Goal: Task Accomplishment & Management: Manage account settings

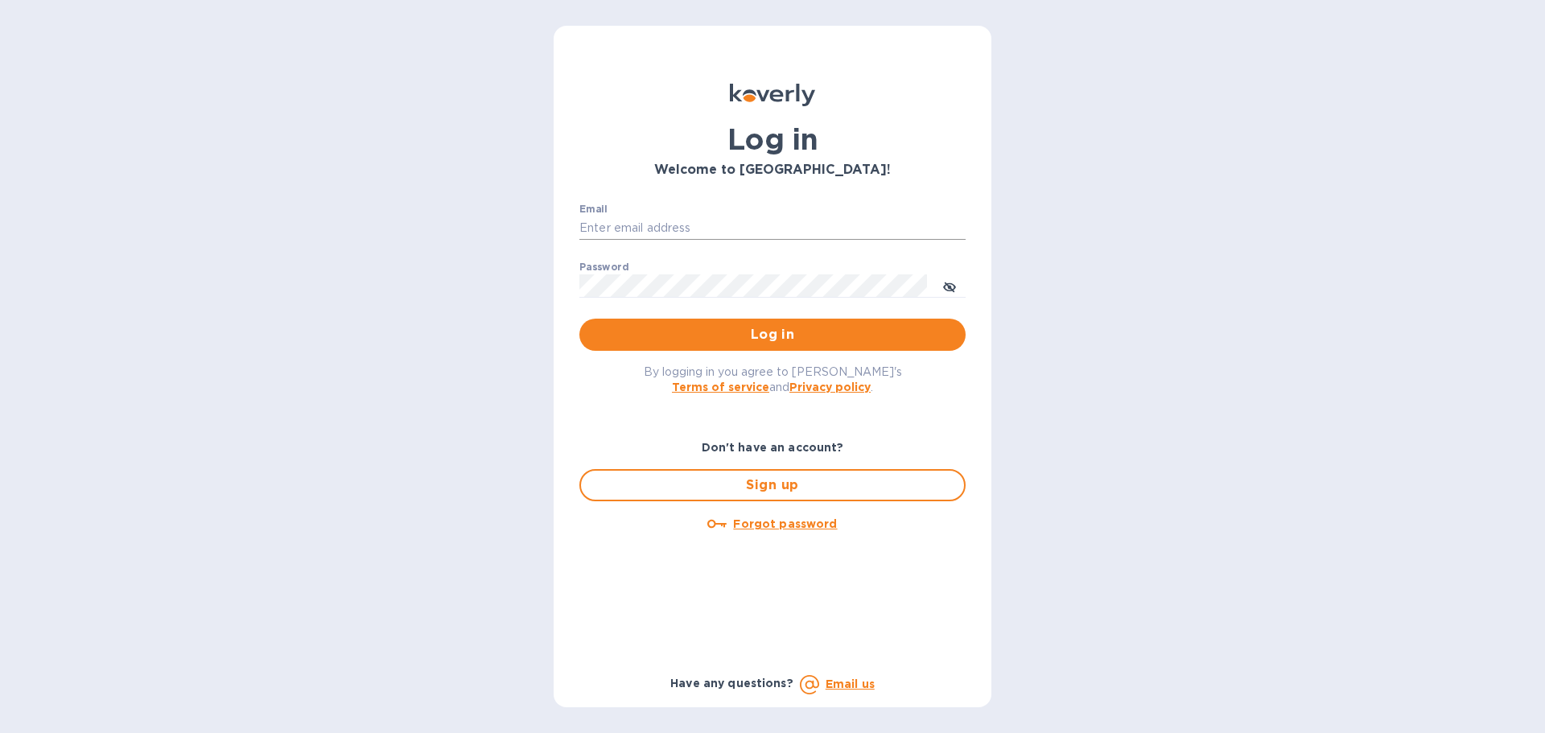
click at [670, 233] on input "Email" at bounding box center [773, 229] width 386 height 24
type input "kcassidy@nicholscauley.com"
click at [580, 319] on button "Log in" at bounding box center [773, 335] width 386 height 32
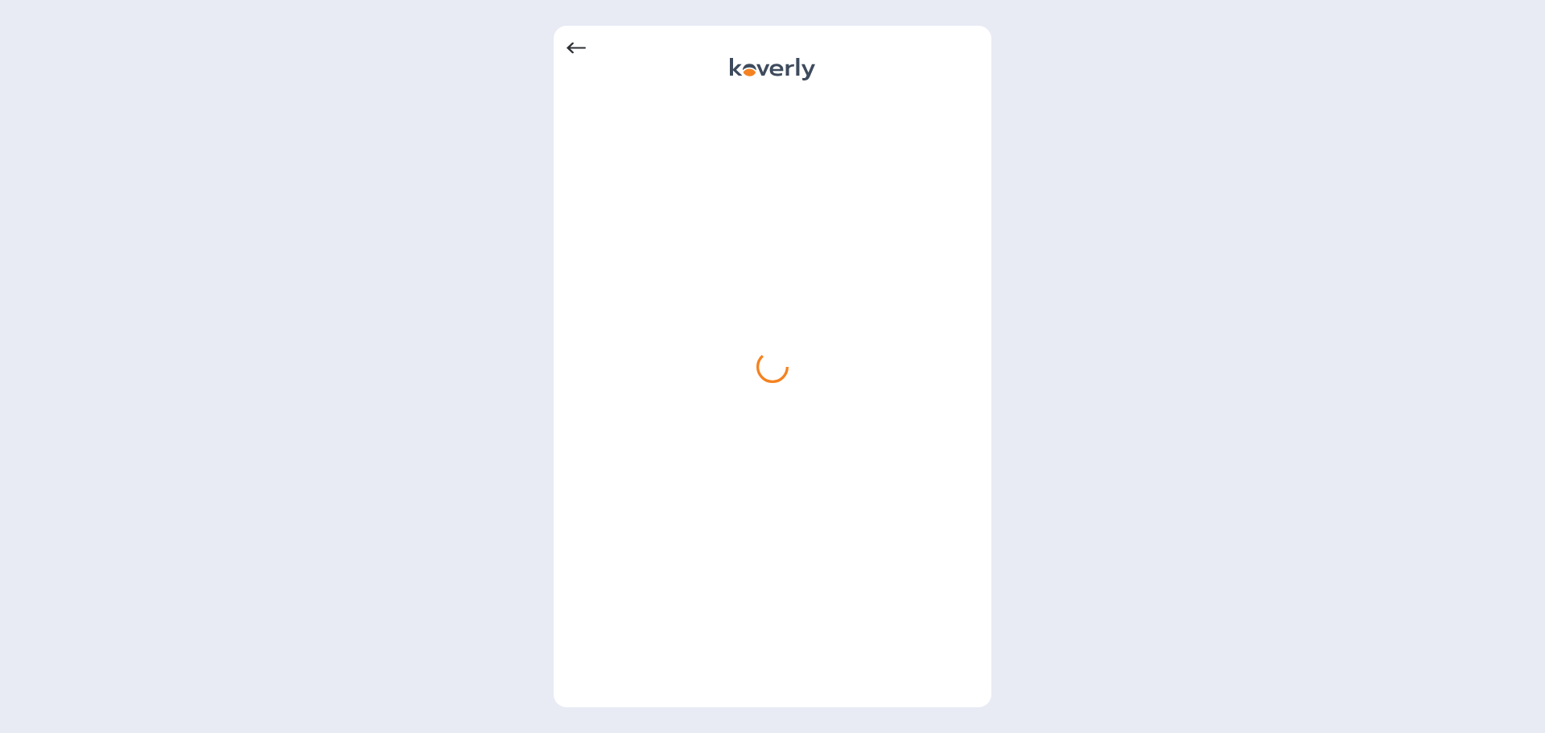
click at [1375, 107] on div at bounding box center [772, 366] width 1545 height 733
click at [576, 47] on icon at bounding box center [576, 48] width 19 height 11
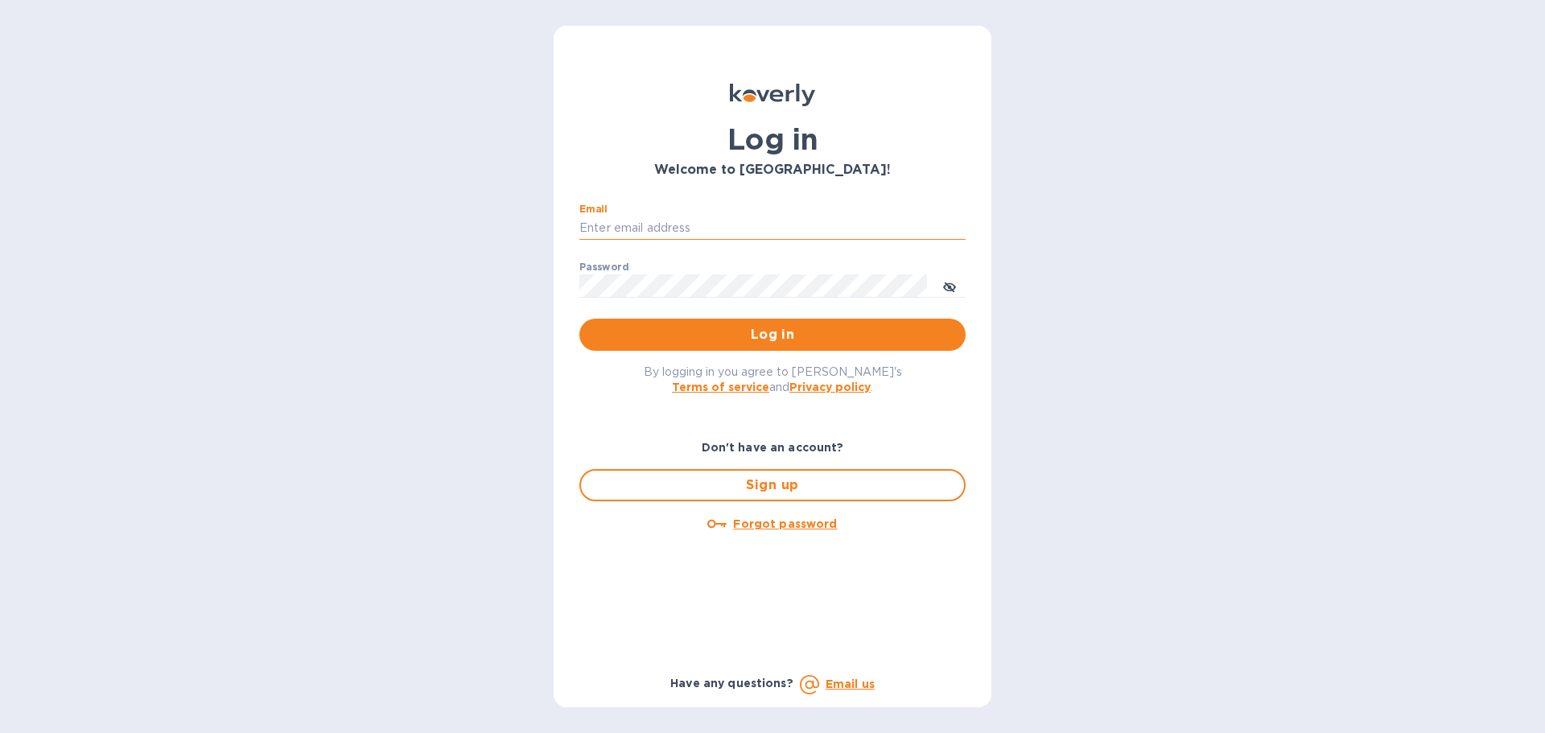
click at [622, 229] on input "Email" at bounding box center [773, 229] width 386 height 24
type input "kcassidy@nicholscauley.com"
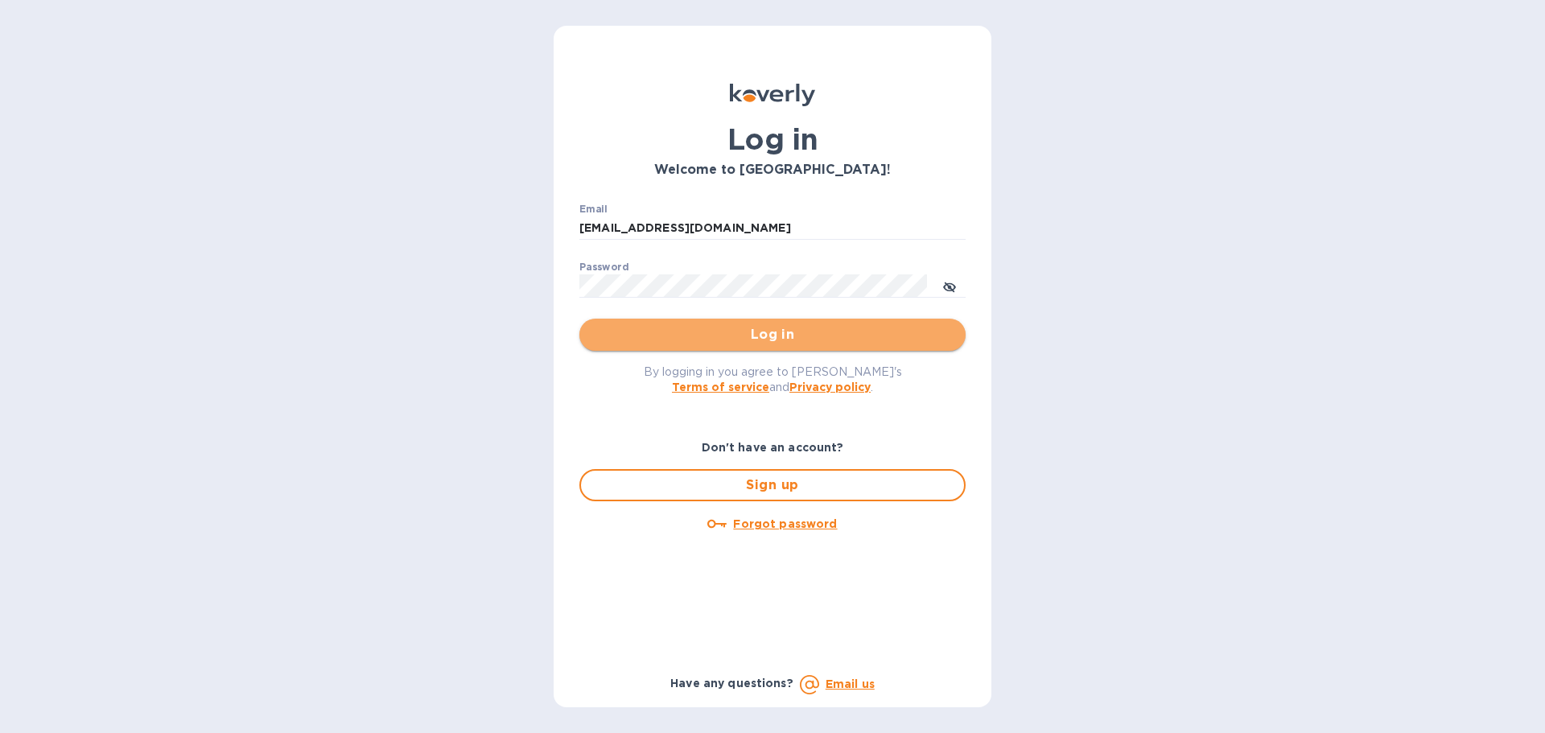
click at [640, 340] on span "Log in" at bounding box center [772, 334] width 361 height 19
